Goal: Task Accomplishment & Management: Manage account settings

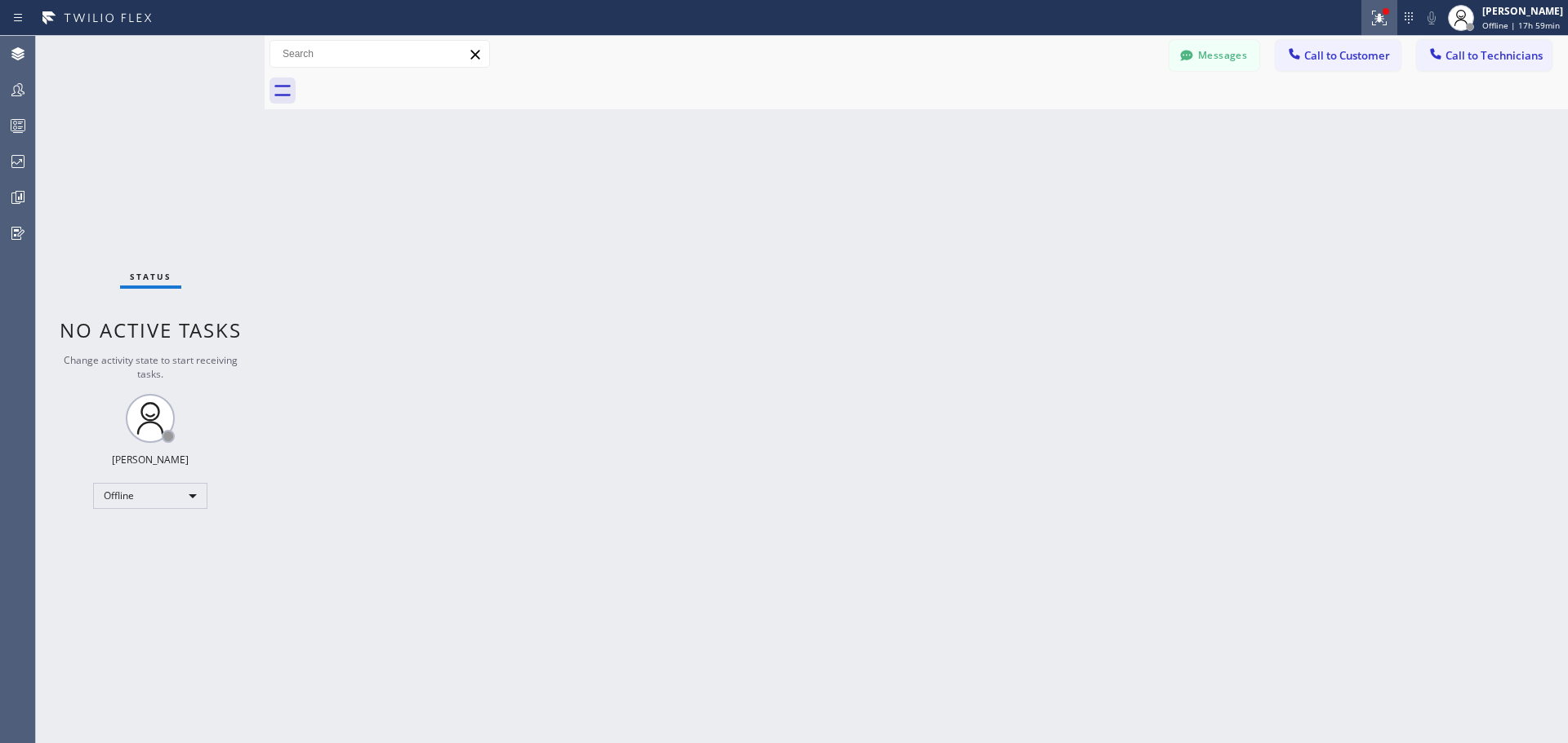
click at [1394, 18] on div at bounding box center [1378, 18] width 35 height 20
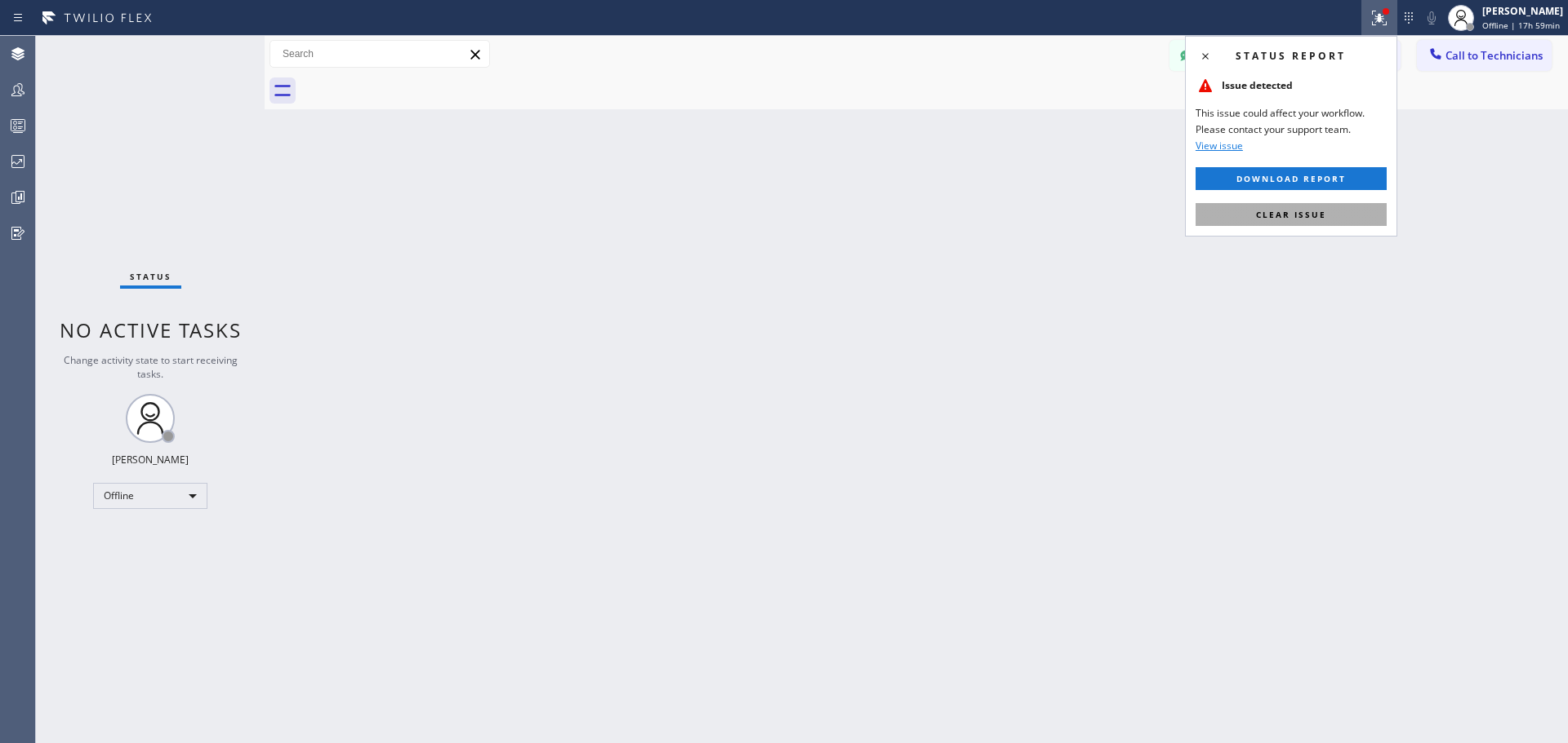
click at [1327, 222] on button "Clear issue" at bounding box center [1291, 215] width 191 height 22
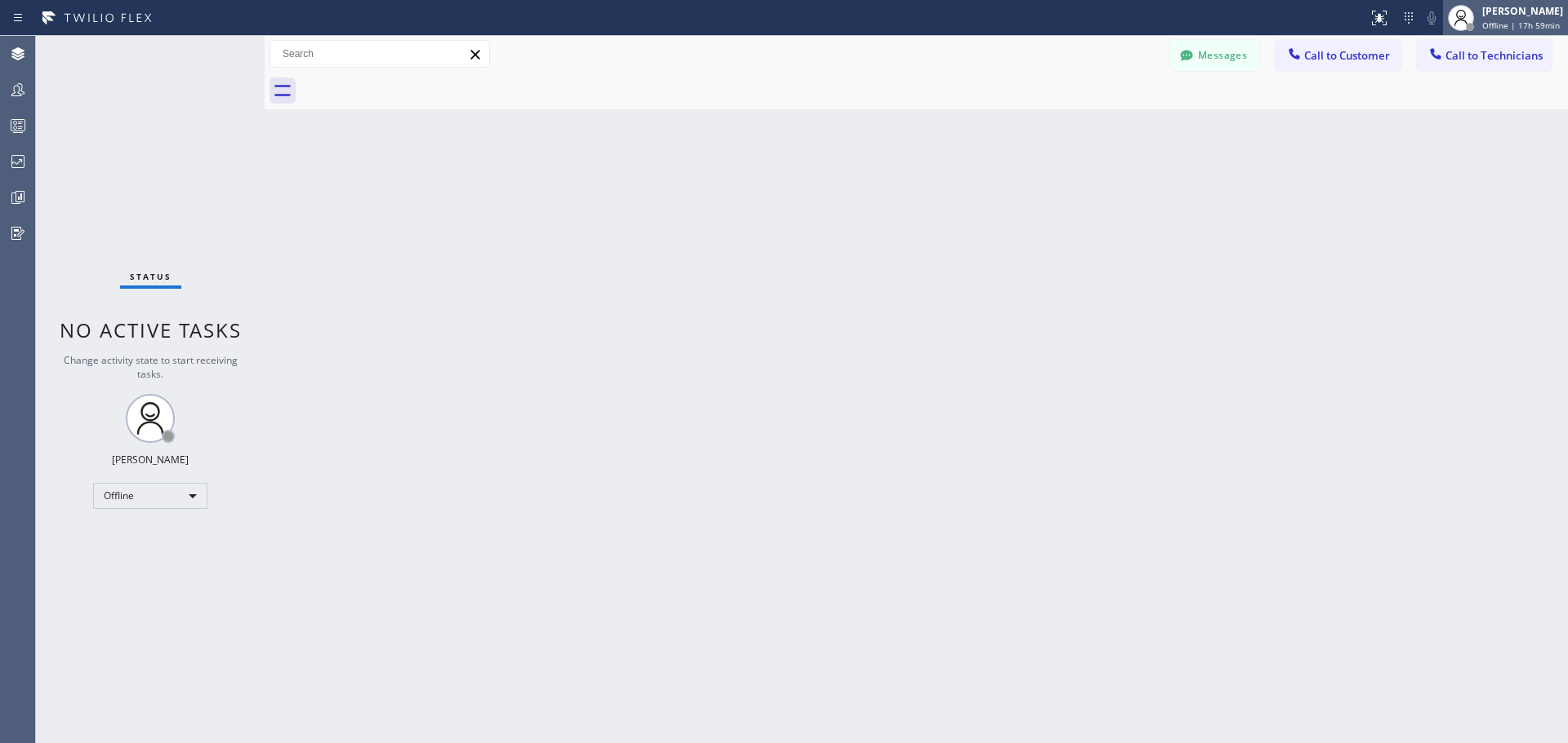
click at [1519, 21] on span "Offline | 17h 59min" at bounding box center [1520, 25] width 78 height 11
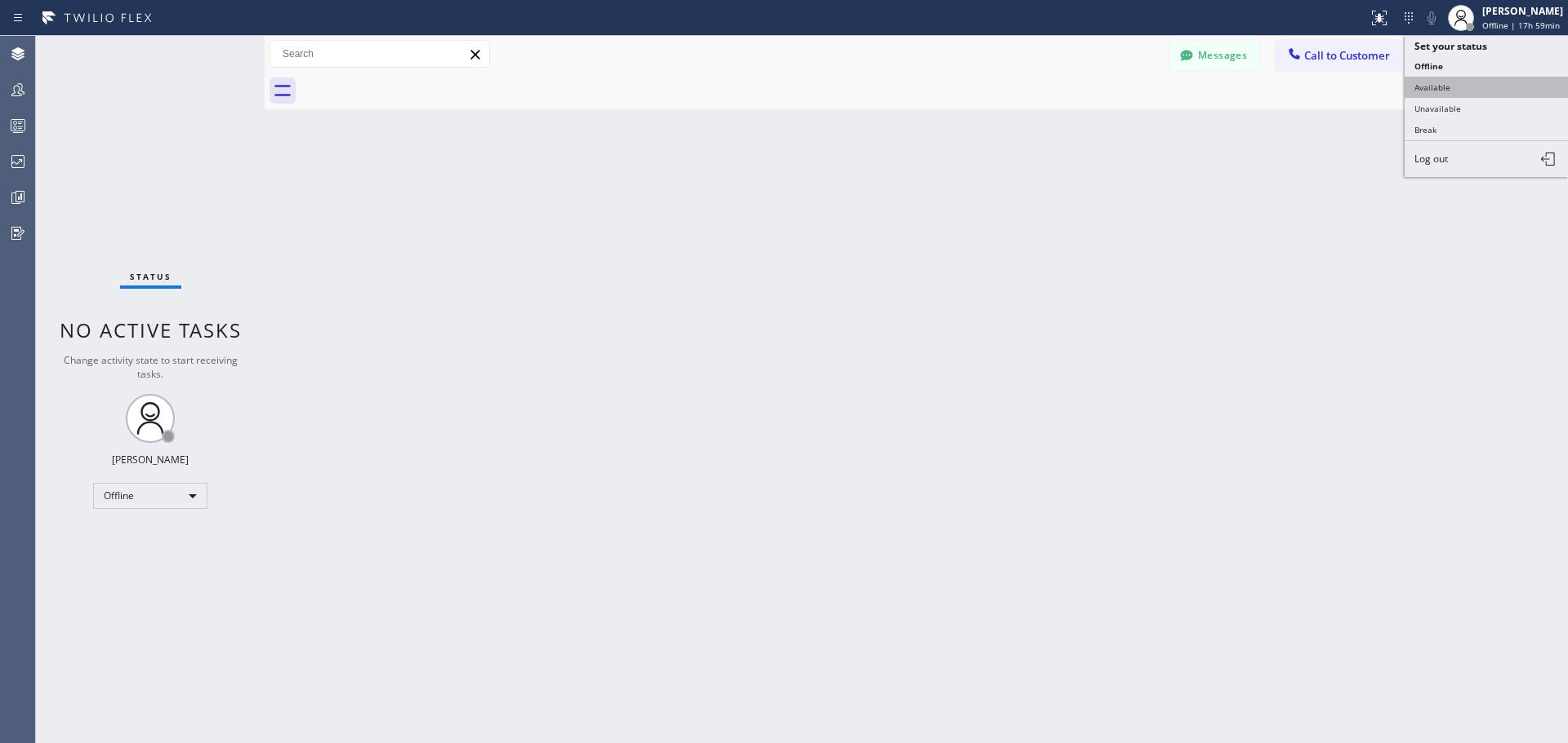
click at [1488, 94] on button "Available" at bounding box center [1486, 87] width 163 height 21
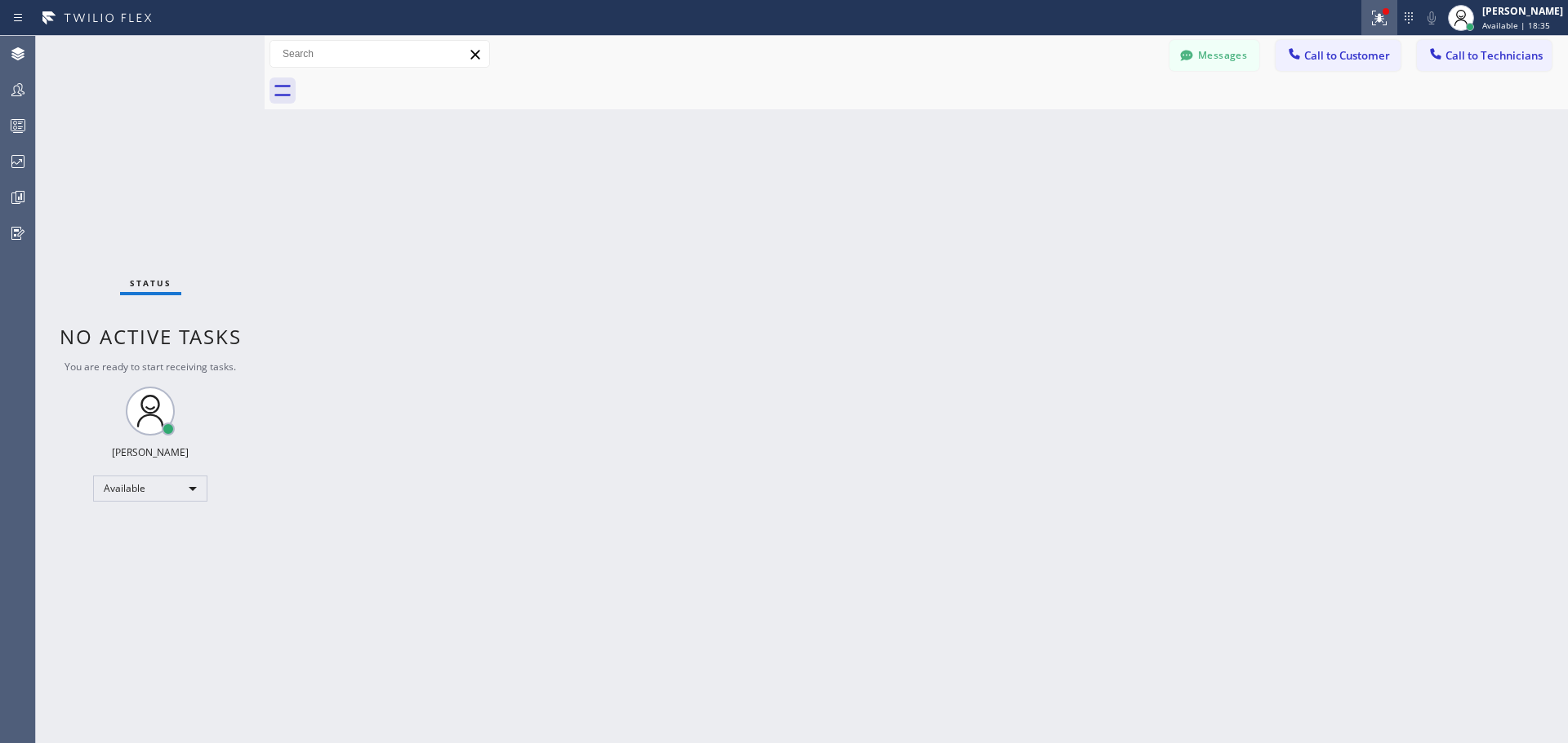
click at [1377, 20] on icon at bounding box center [1377, 16] width 9 height 11
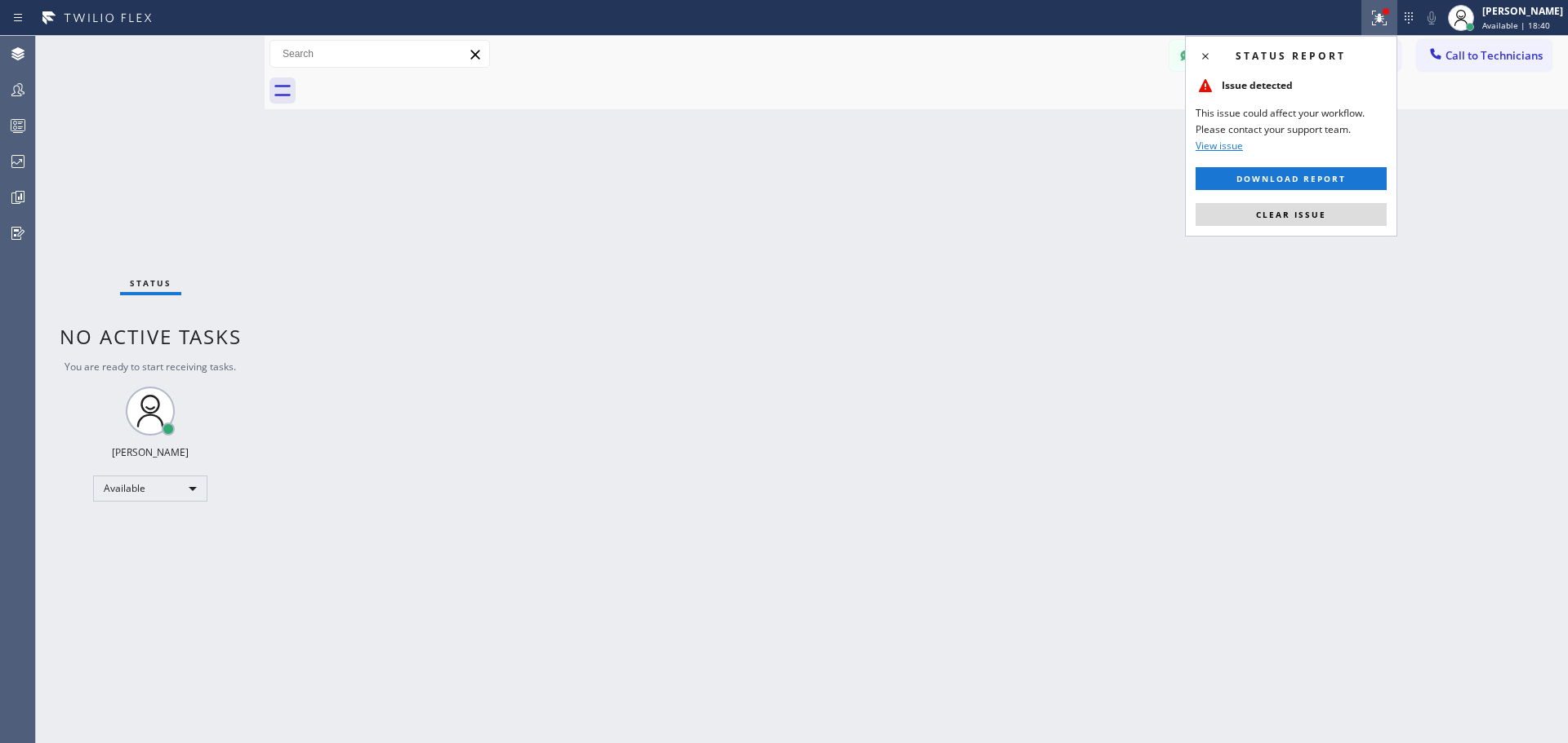
click at [1211, 143] on span "View issue" at bounding box center [1219, 146] width 48 height 14
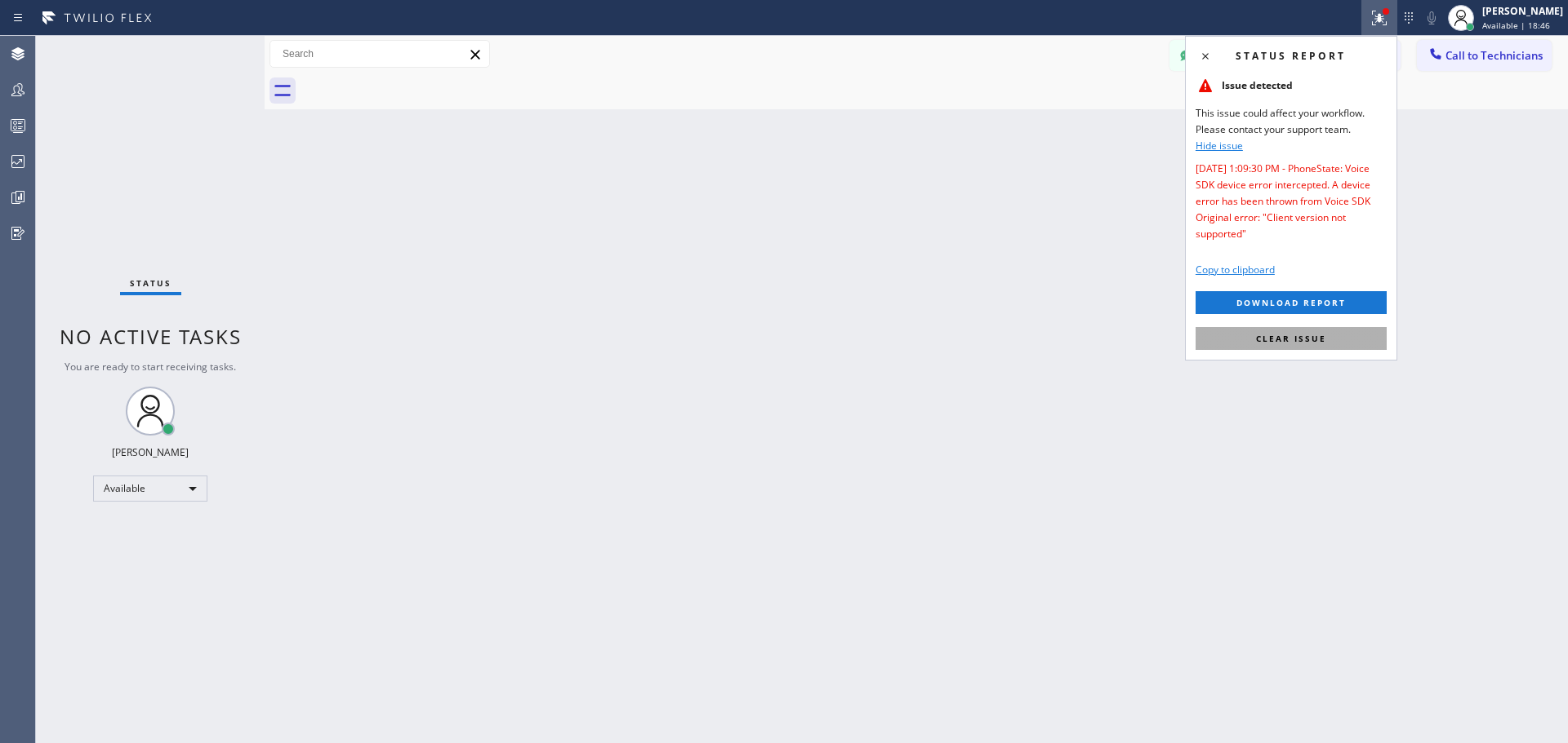
click at [1312, 338] on span "Clear issue" at bounding box center [1291, 339] width 70 height 11
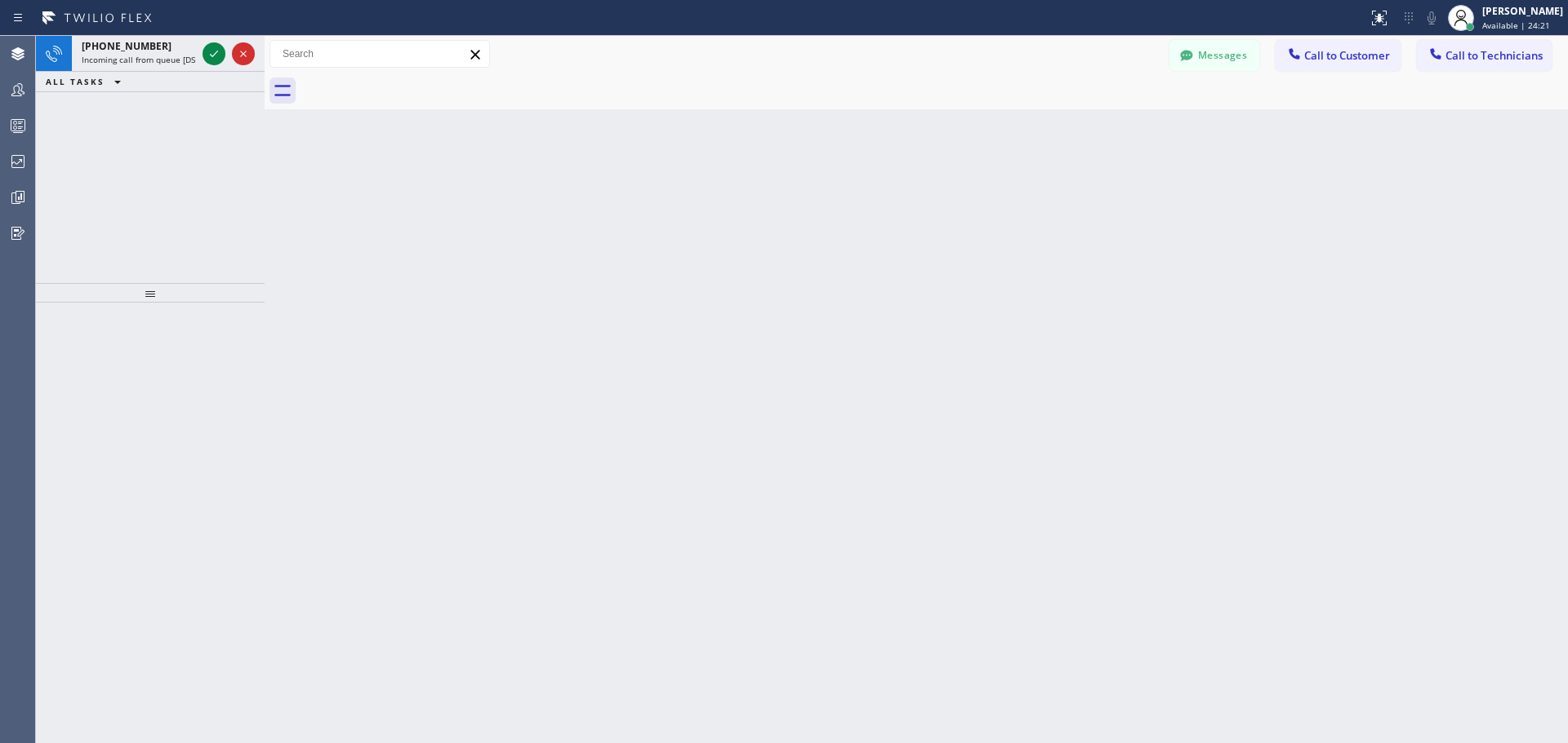
drag, startPoint x: 208, startPoint y: 50, endPoint x: 245, endPoint y: 108, distance: 68.8
click at [208, 50] on icon at bounding box center [214, 53] width 20 height 20
drag, startPoint x: 211, startPoint y: 55, endPoint x: 214, endPoint y: 64, distance: 9.5
click at [211, 55] on icon at bounding box center [214, 53] width 8 height 7
click at [207, 51] on icon at bounding box center [214, 53] width 20 height 20
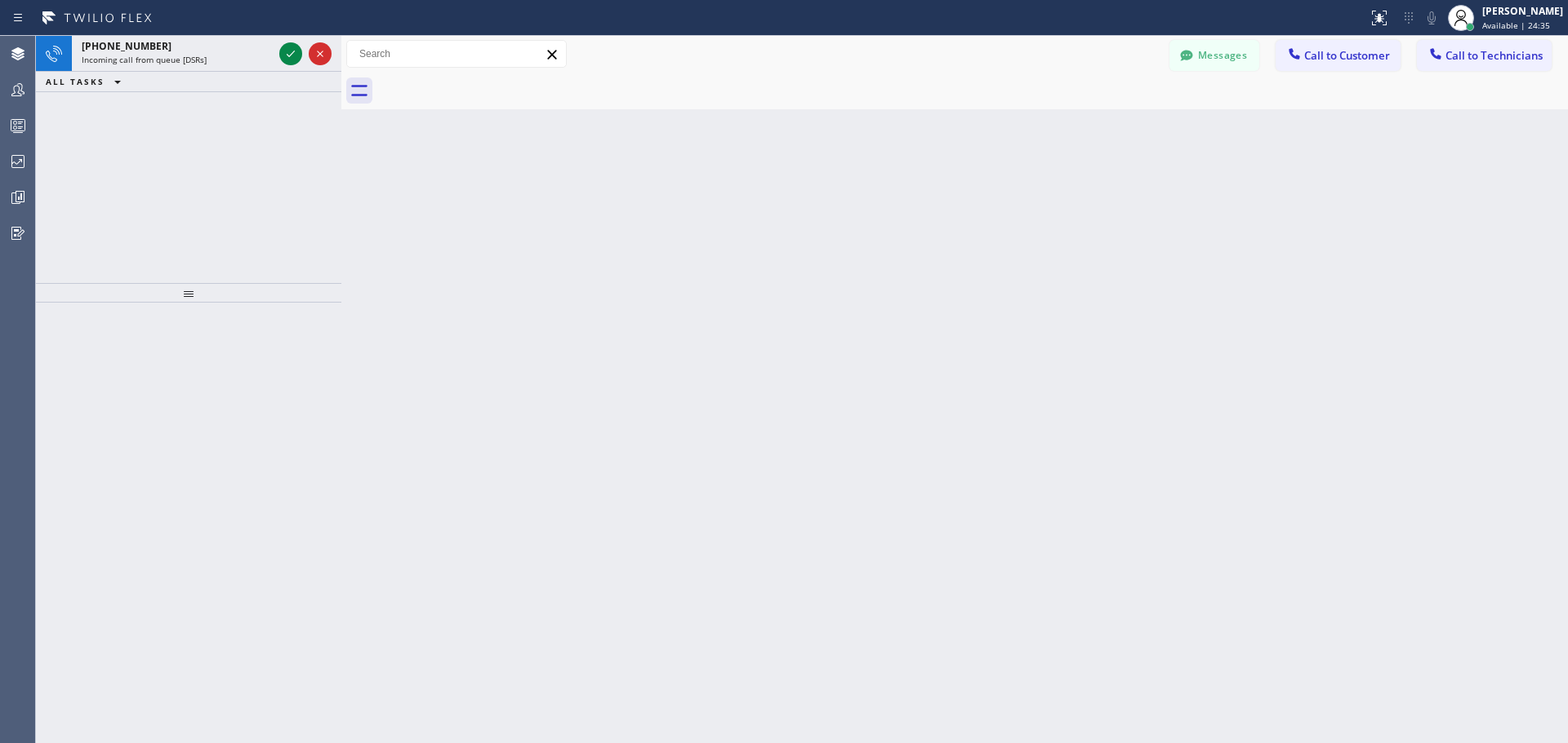
click at [341, 59] on div at bounding box center [341, 389] width 0 height 708
click at [290, 58] on icon at bounding box center [290, 53] width 20 height 20
click at [290, 55] on icon at bounding box center [290, 53] width 20 height 20
click at [295, 54] on icon at bounding box center [290, 53] width 20 height 20
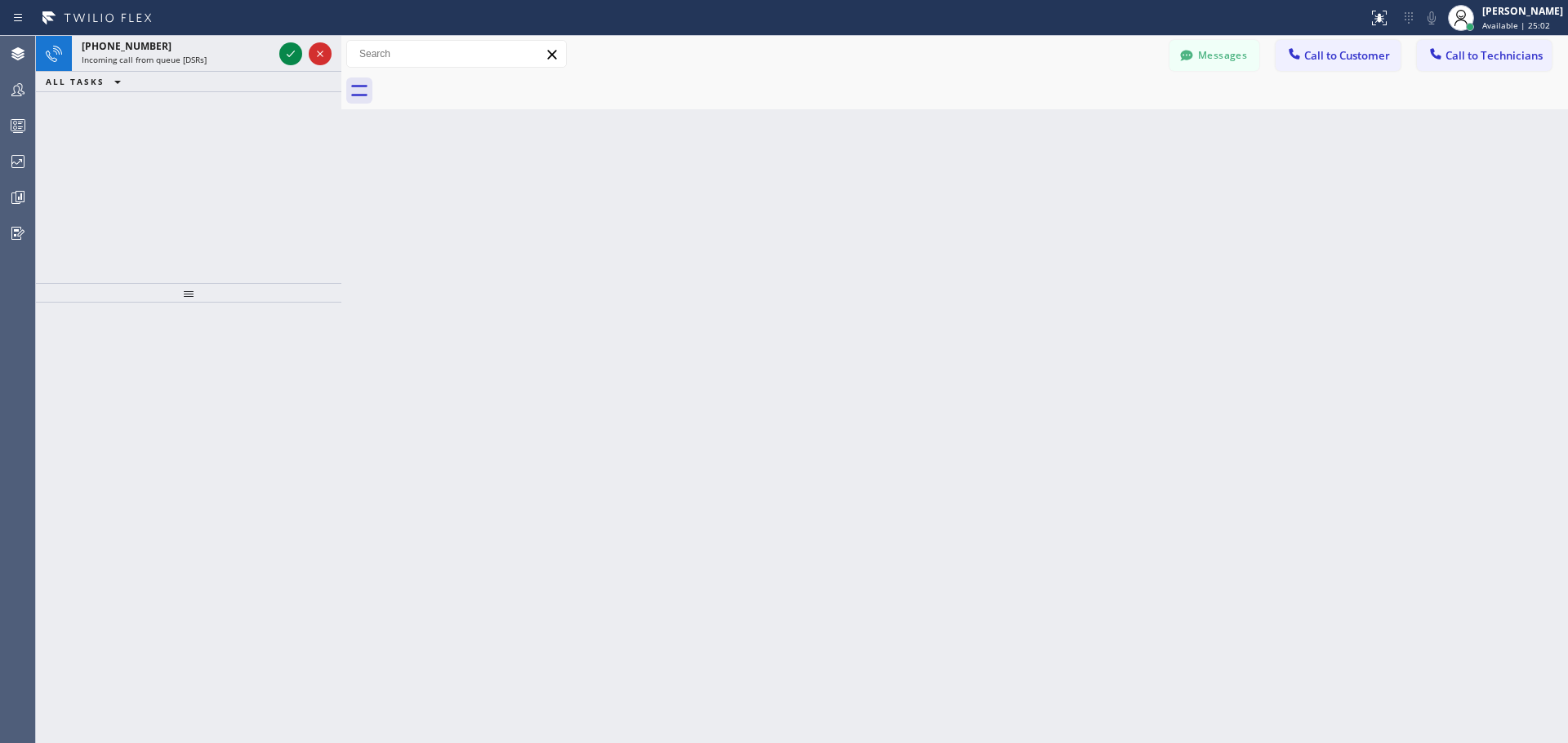
drag, startPoint x: 183, startPoint y: 321, endPoint x: 151, endPoint y: 317, distance: 32.2
click at [292, 51] on icon at bounding box center [290, 53] width 20 height 20
click at [290, 55] on icon at bounding box center [290, 53] width 8 height 7
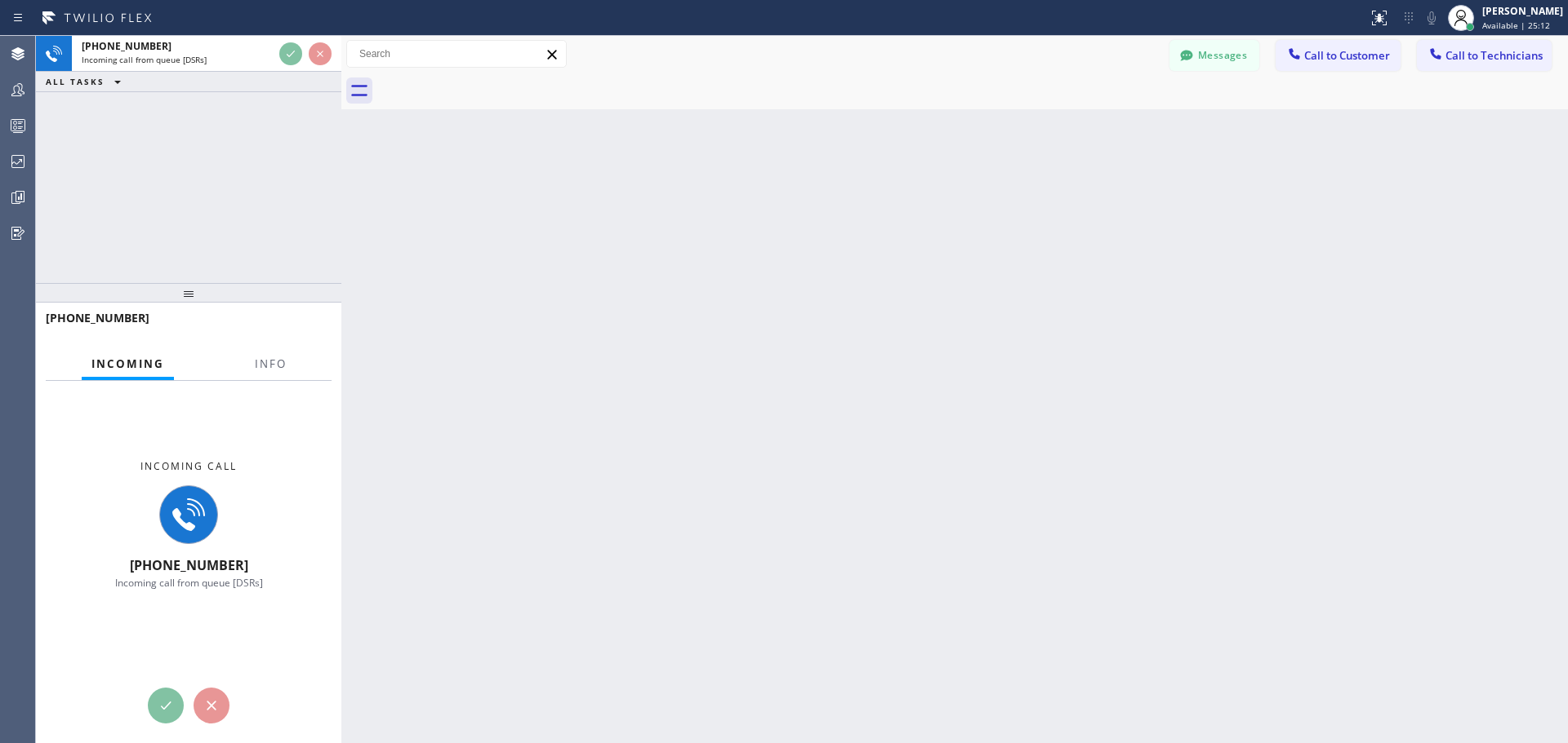
click at [412, 212] on div "Back to Dashboard Change Sender ID Customers Technicians BM [PERSON_NAME] [DATE…" at bounding box center [954, 389] width 1226 height 708
click at [1528, 14] on div "[PERSON_NAME]" at bounding box center [1522, 10] width 81 height 14
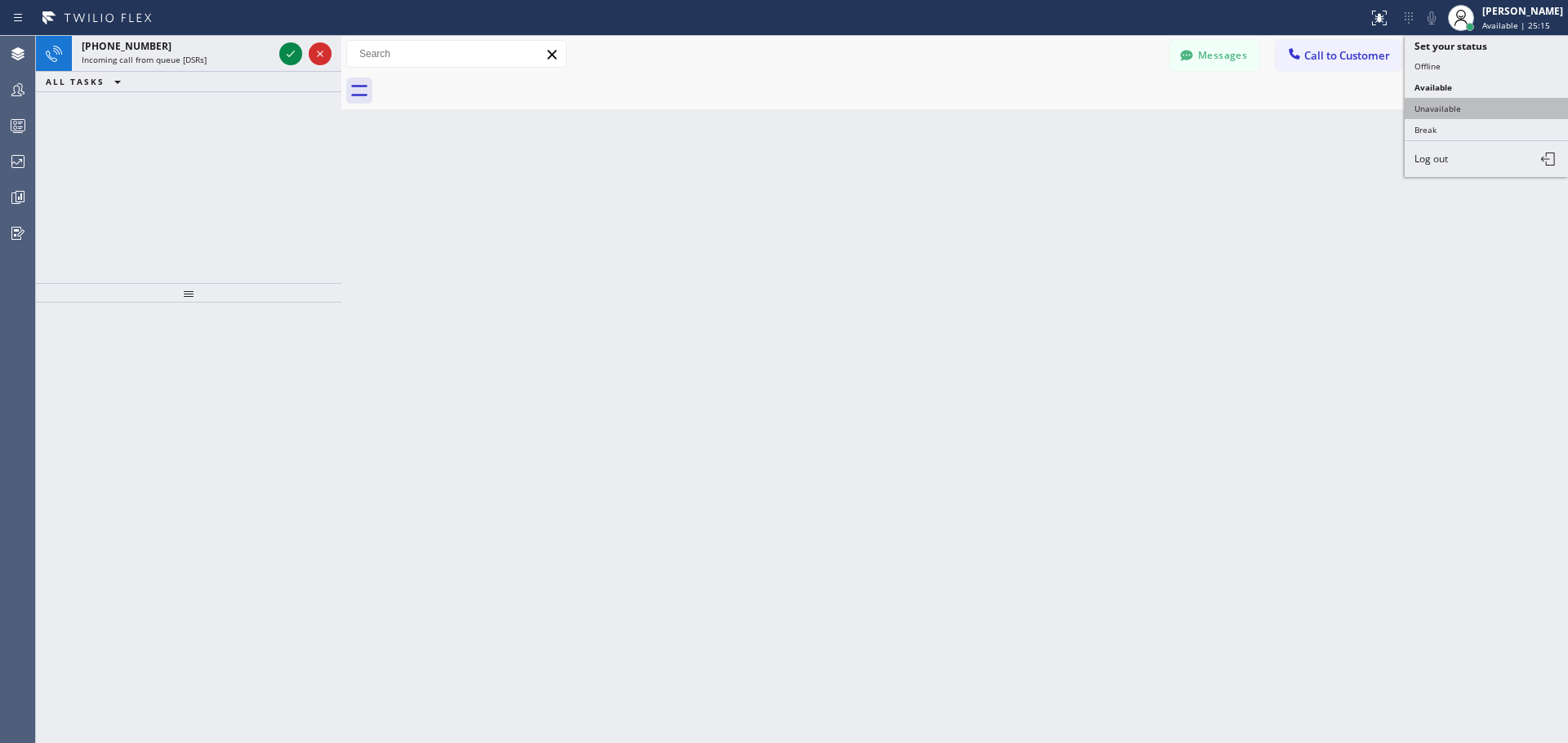
click at [1460, 107] on button "Unavailable" at bounding box center [1486, 108] width 163 height 21
